Goal: Transaction & Acquisition: Register for event/course

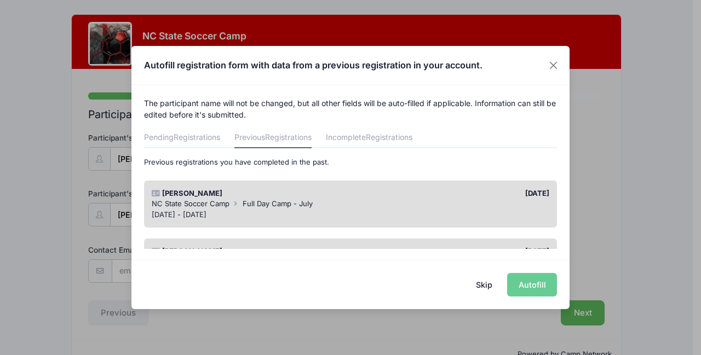
click at [493, 222] on div "Pierce Vaughn 11/21/2024 NC State Soccer Camp Full Day Camp - July Jul 14 - Jul…" at bounding box center [350, 205] width 413 height 48
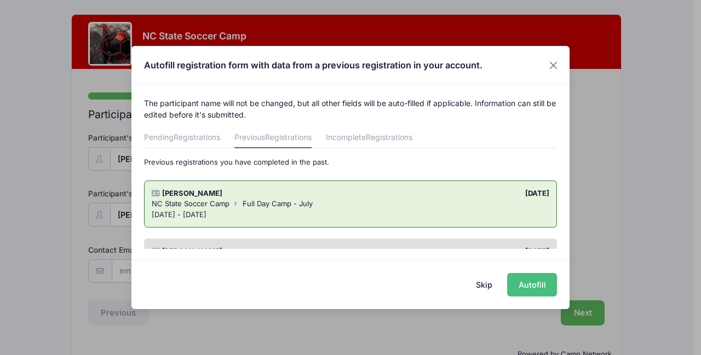
click at [519, 292] on button "Autofill" at bounding box center [532, 285] width 50 height 24
type input "[PERSON_NAME][EMAIL_ADDRESS][DOMAIN_NAME]"
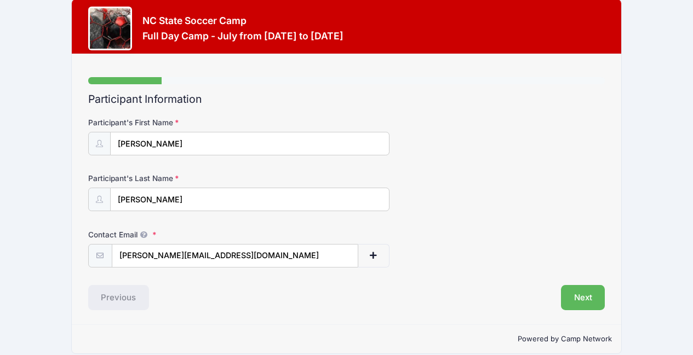
scroll to position [28, 0]
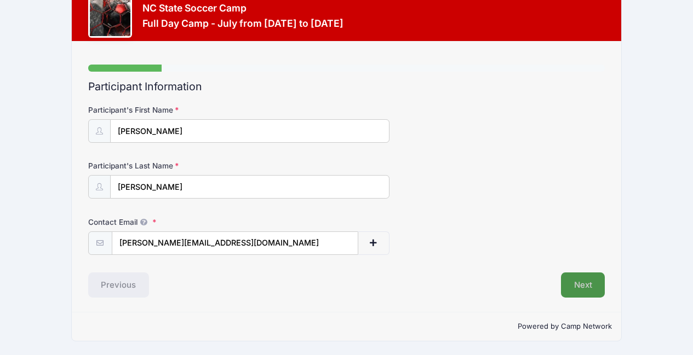
click at [580, 288] on button "Next" at bounding box center [583, 285] width 44 height 25
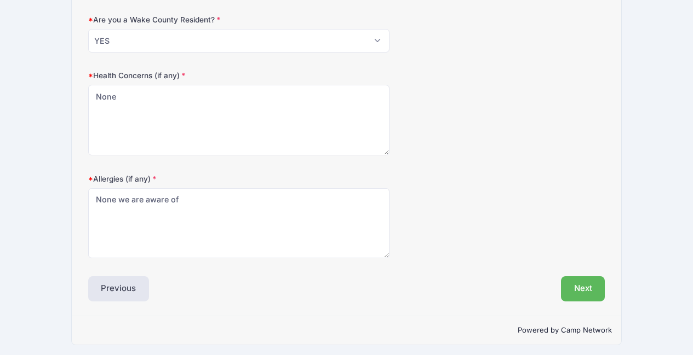
scroll to position [402, 0]
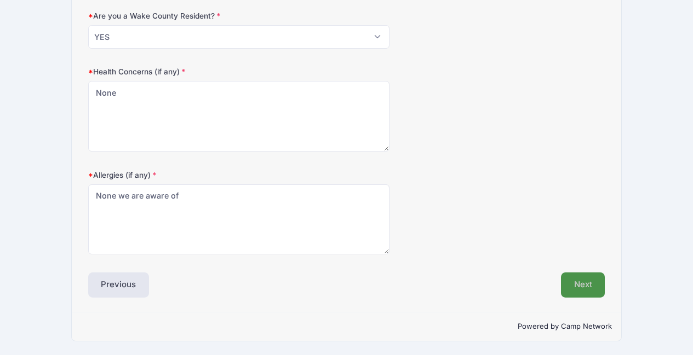
click at [574, 289] on button "Next" at bounding box center [583, 285] width 44 height 25
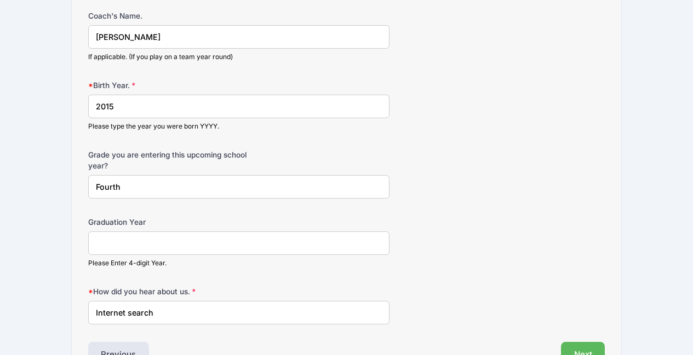
scroll to position [798, 0]
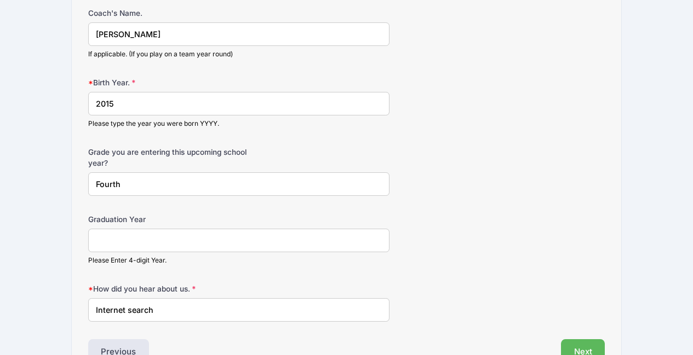
click at [151, 34] on input "Brian Lee" at bounding box center [238, 34] width 301 height 24
type input "a"
type input "Dan Romanow"
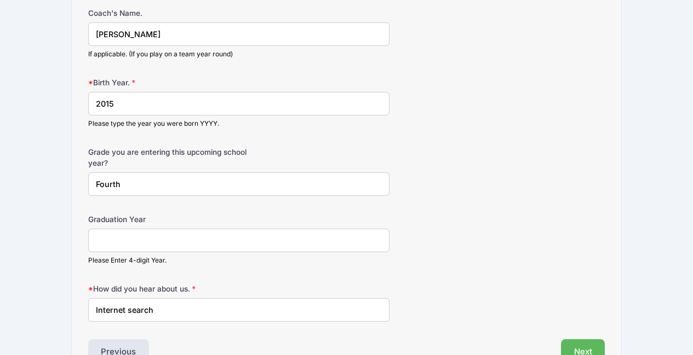
drag, startPoint x: 139, startPoint y: 189, endPoint x: 80, endPoint y: 194, distance: 59.4
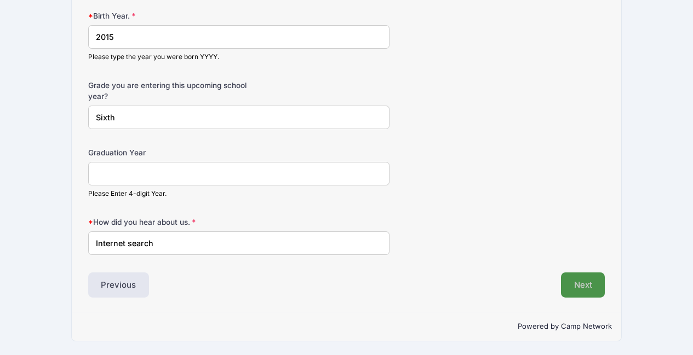
type input "Sixth"
click at [585, 278] on button "Next" at bounding box center [583, 285] width 44 height 25
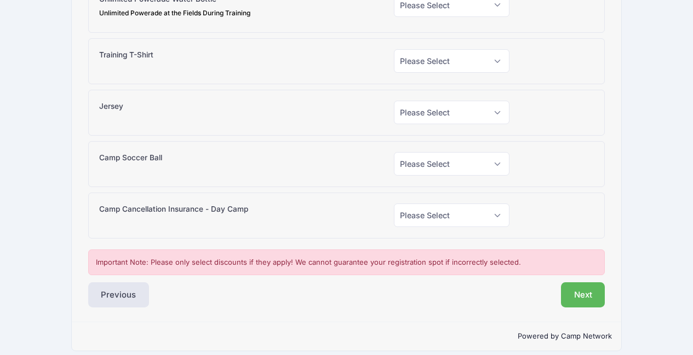
scroll to position [209, 0]
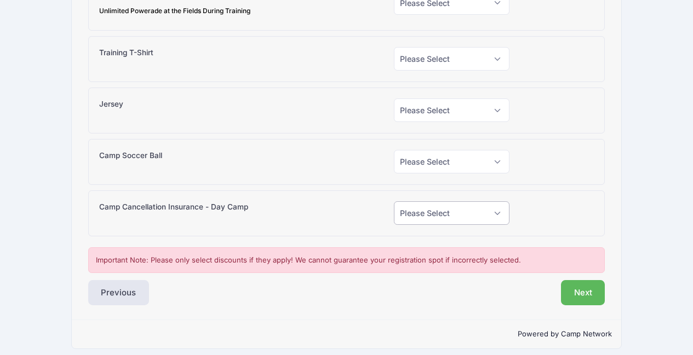
click at [483, 215] on select "Please Select Yes (+$95.00) No" at bounding box center [452, 213] width 116 height 24
click at [482, 214] on select "Please Select Yes (+$95.00) No" at bounding box center [452, 213] width 116 height 24
click at [575, 290] on button "Next" at bounding box center [583, 292] width 44 height 25
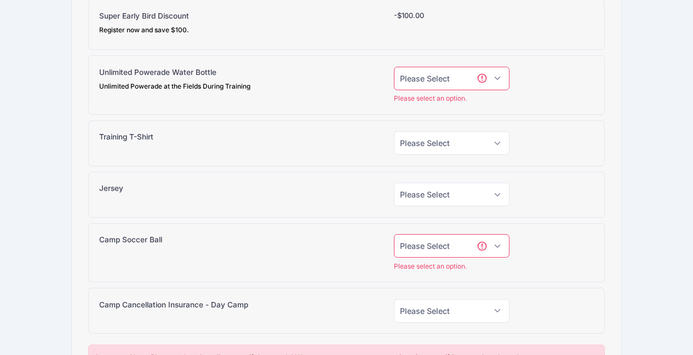
scroll to position [128, 0]
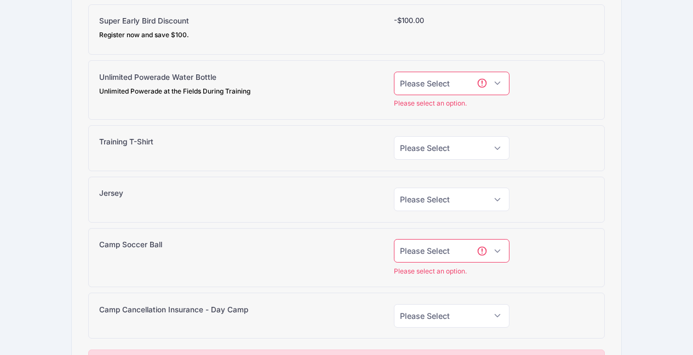
click at [446, 87] on select "Please Select Yes (+$15.00) No" at bounding box center [452, 84] width 116 height 24
select select "0"
click at [394, 72] on select "Please Select Yes (+$15.00) No" at bounding box center [452, 84] width 116 height 24
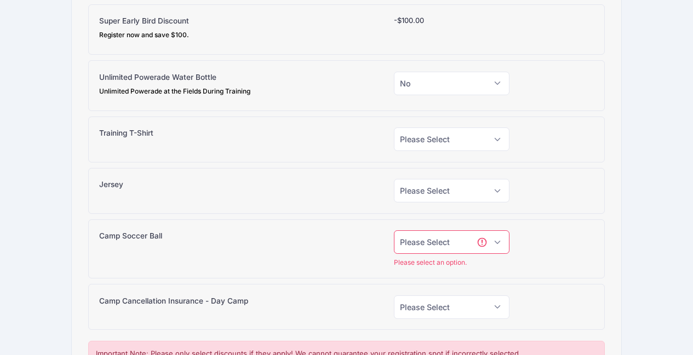
click at [441, 243] on select "Please Select Yes (+$38.00) No" at bounding box center [452, 242] width 116 height 24
select select "0"
click at [394, 230] on select "Please Select Yes (+$38.00) No" at bounding box center [452, 242] width 116 height 24
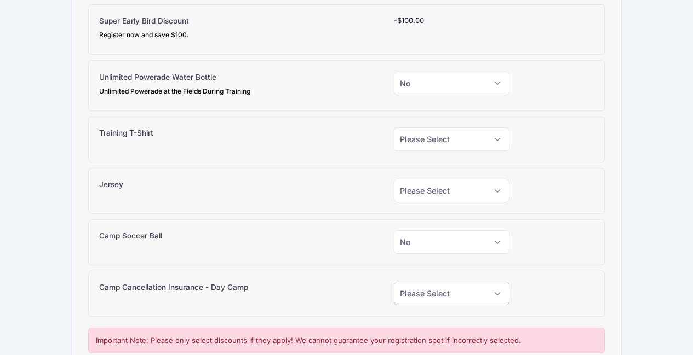
click at [447, 291] on select "Please Select Yes (+$95.00) No" at bounding box center [452, 294] width 116 height 24
select select "0"
click at [394, 282] on select "Please Select Yes (+$95.00) No" at bounding box center [452, 294] width 116 height 24
click at [414, 142] on select "Please Select Yes (+$20.00) No" at bounding box center [452, 140] width 116 height 24
select select "0"
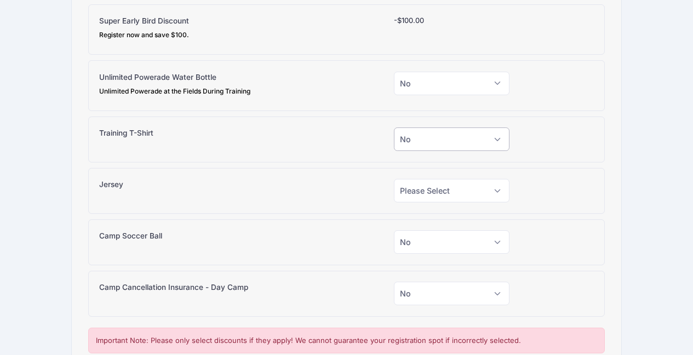
click at [394, 128] on select "Please Select Yes (+$20.00) No" at bounding box center [452, 140] width 116 height 24
click at [416, 188] on select "Please Select Yes (+$30.00) No" at bounding box center [452, 191] width 116 height 24
select select "0"
click at [394, 179] on select "Please Select Yes (+$30.00) No" at bounding box center [452, 191] width 116 height 24
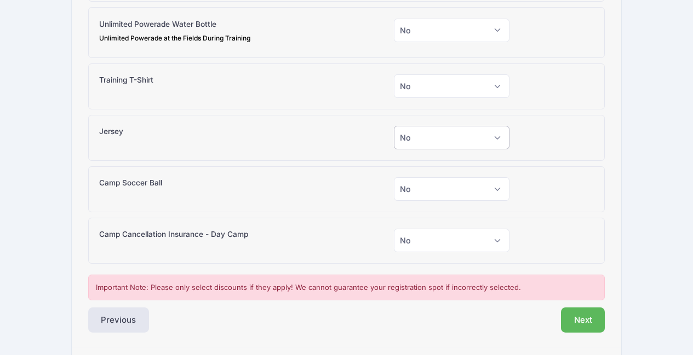
scroll to position [216, 0]
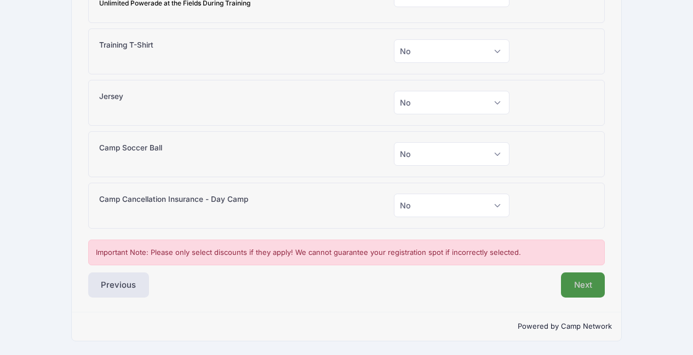
click at [582, 292] on button "Next" at bounding box center [583, 285] width 44 height 25
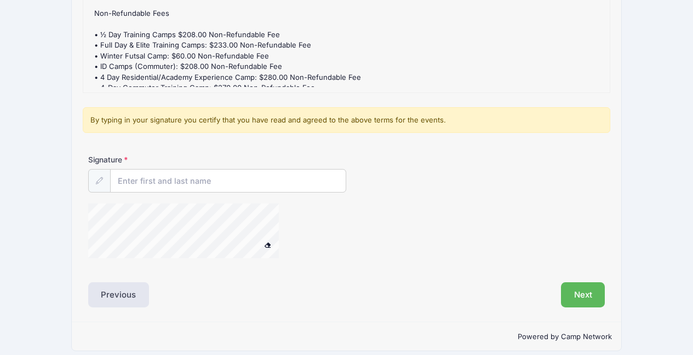
scroll to position [218, 0]
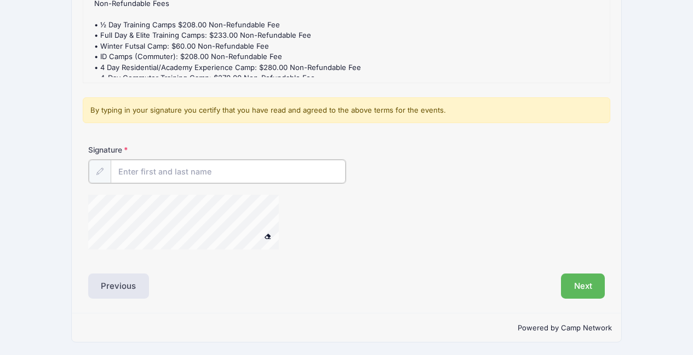
click at [234, 178] on input "Signature" at bounding box center [228, 172] width 235 height 24
type input "Gracey Vaughn"
click at [584, 286] on button "Next" at bounding box center [583, 285] width 44 height 25
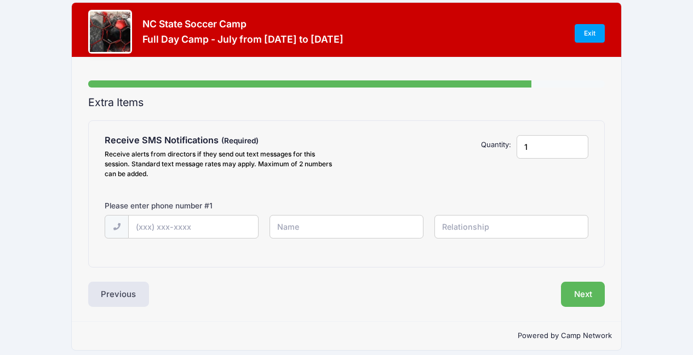
scroll to position [0, 0]
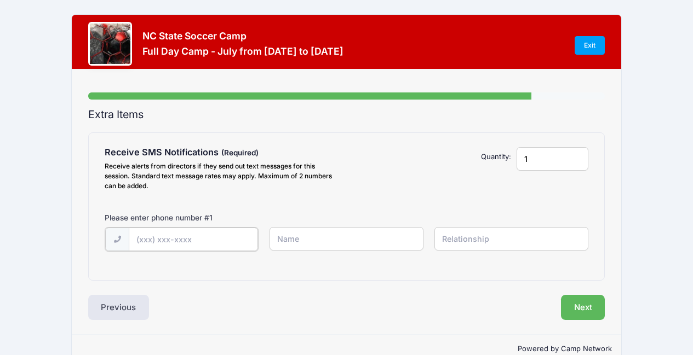
click at [200, 236] on input "text" at bounding box center [193, 240] width 129 height 24
type input "(336) 317-1120"
click at [306, 227] on input "text" at bounding box center [346, 239] width 154 height 24
type input "Gracey Vaughn"
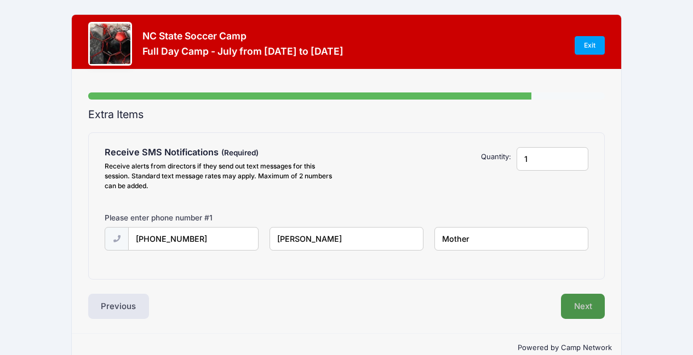
type input "Mother"
click at [580, 304] on button "Next" at bounding box center [583, 306] width 44 height 25
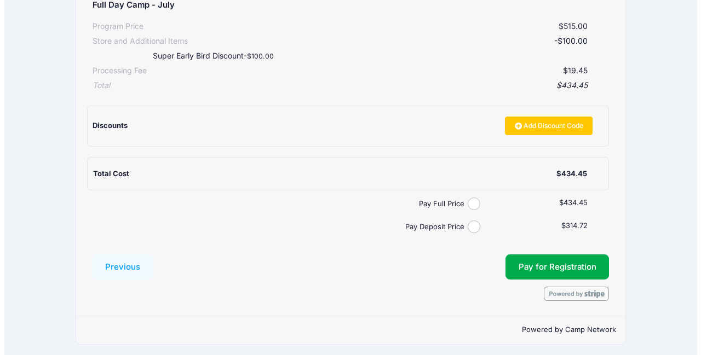
scroll to position [219, 0]
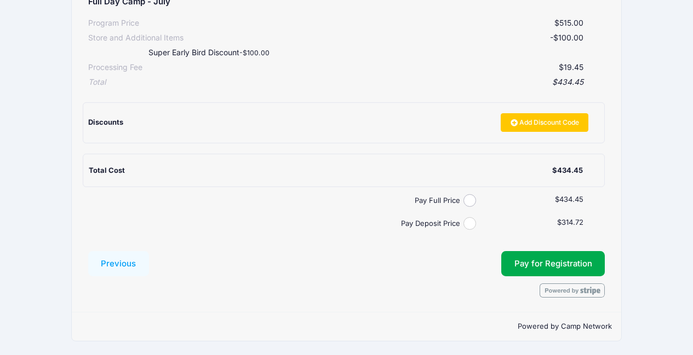
click at [471, 220] on input "Pay Deposit Price" at bounding box center [469, 223] width 13 height 13
radio input "true"
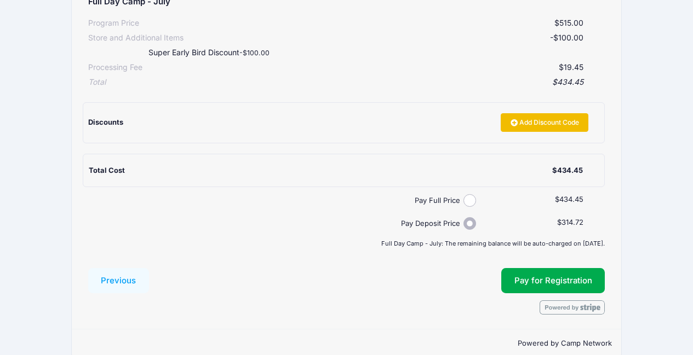
click at [546, 128] on link "Add Discount Code" at bounding box center [544, 122] width 88 height 19
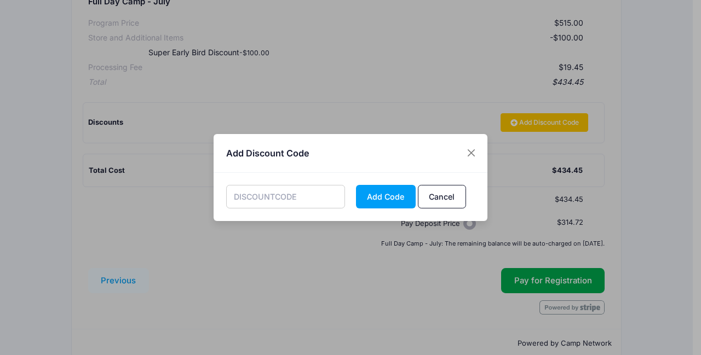
click at [321, 197] on input "text" at bounding box center [285, 197] width 119 height 24
type input "earlybird2026"
click at [361, 201] on button "Add Code" at bounding box center [386, 197] width 60 height 24
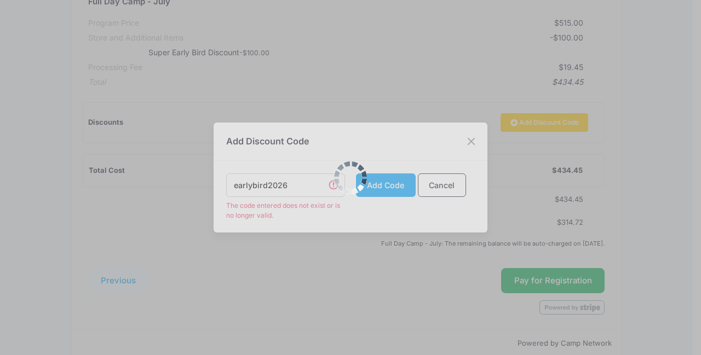
scroll to position [237, 0]
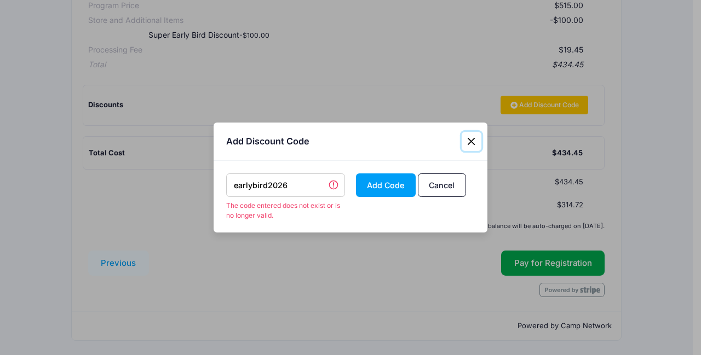
click at [469, 132] on button "Close" at bounding box center [472, 142] width 20 height 20
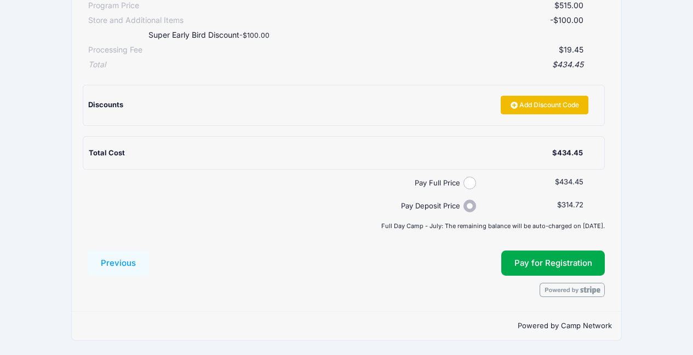
click at [514, 107] on link "Add Discount Code" at bounding box center [544, 105] width 88 height 19
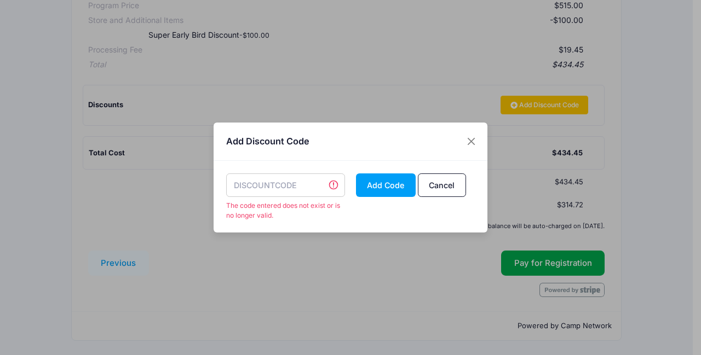
click at [269, 188] on input "text" at bounding box center [285, 186] width 119 height 24
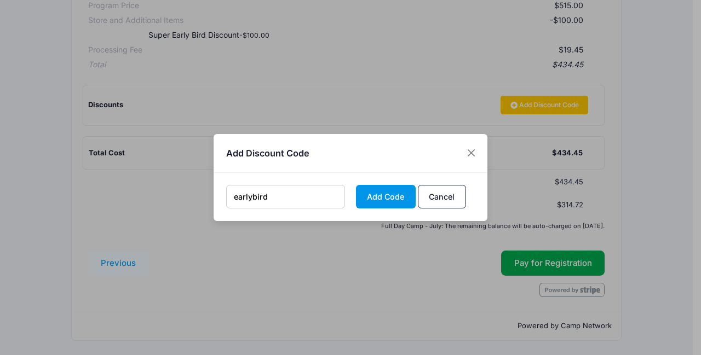
type input "earlybird"
click at [378, 197] on button "Add Code" at bounding box center [386, 197] width 60 height 24
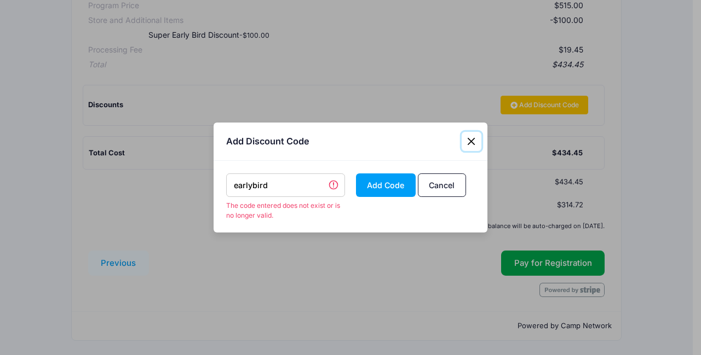
click at [475, 142] on button "Close" at bounding box center [472, 142] width 20 height 20
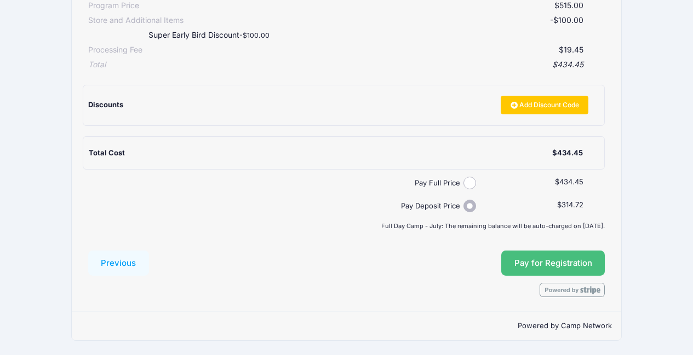
click at [535, 267] on button "Pay for Registration" at bounding box center [553, 263] width 104 height 25
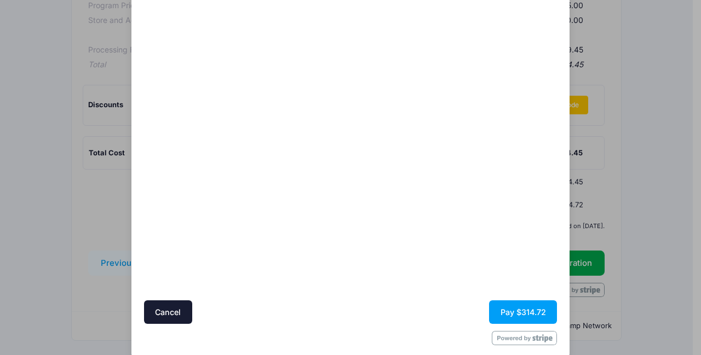
scroll to position [87, 0]
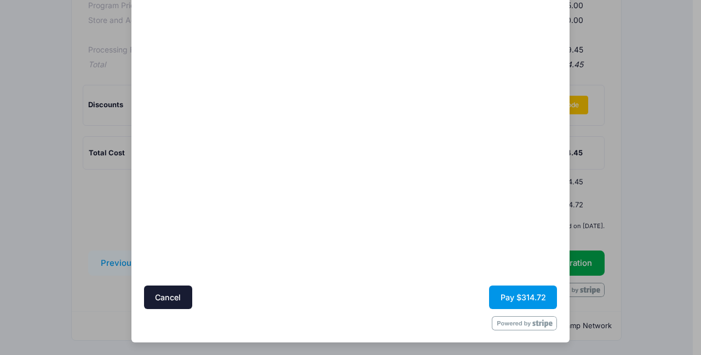
click at [528, 287] on button "Pay $314.72" at bounding box center [523, 298] width 68 height 24
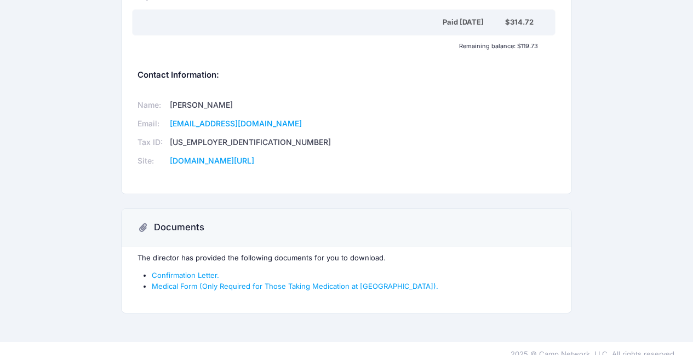
scroll to position [369, 0]
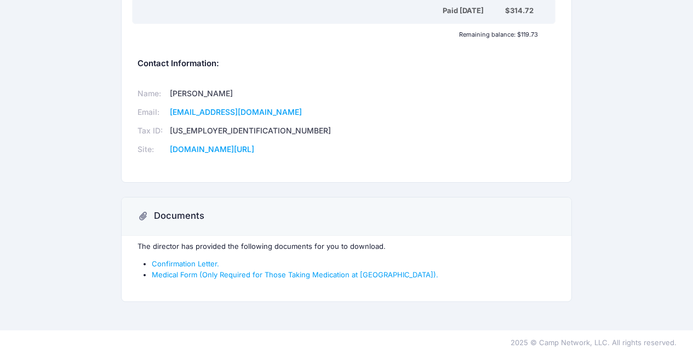
click at [197, 259] on li "Confirmation Letter." at bounding box center [354, 264] width 404 height 11
click at [197, 263] on link "Confirmation Letter." at bounding box center [185, 264] width 67 height 9
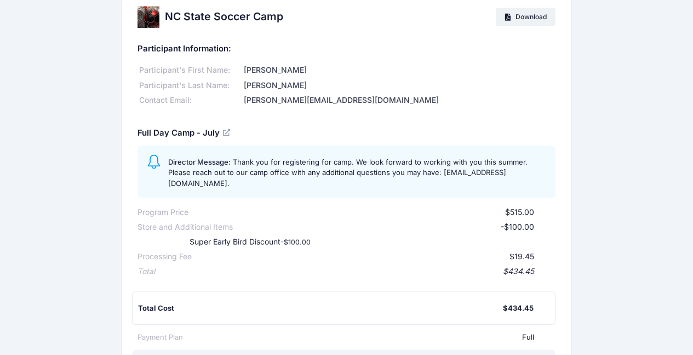
scroll to position [0, 0]
